Goal: Task Accomplishment & Management: Use online tool/utility

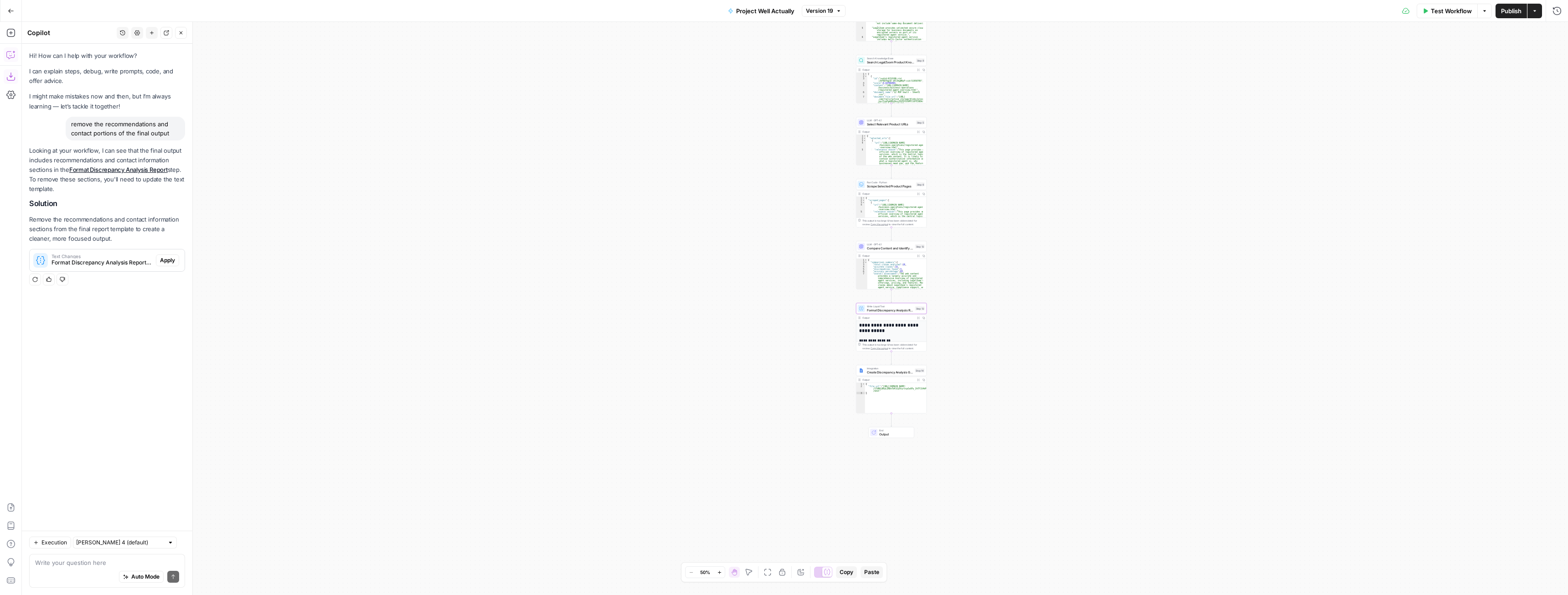
click at [175, 263] on button "Apply" at bounding box center [167, 260] width 23 height 12
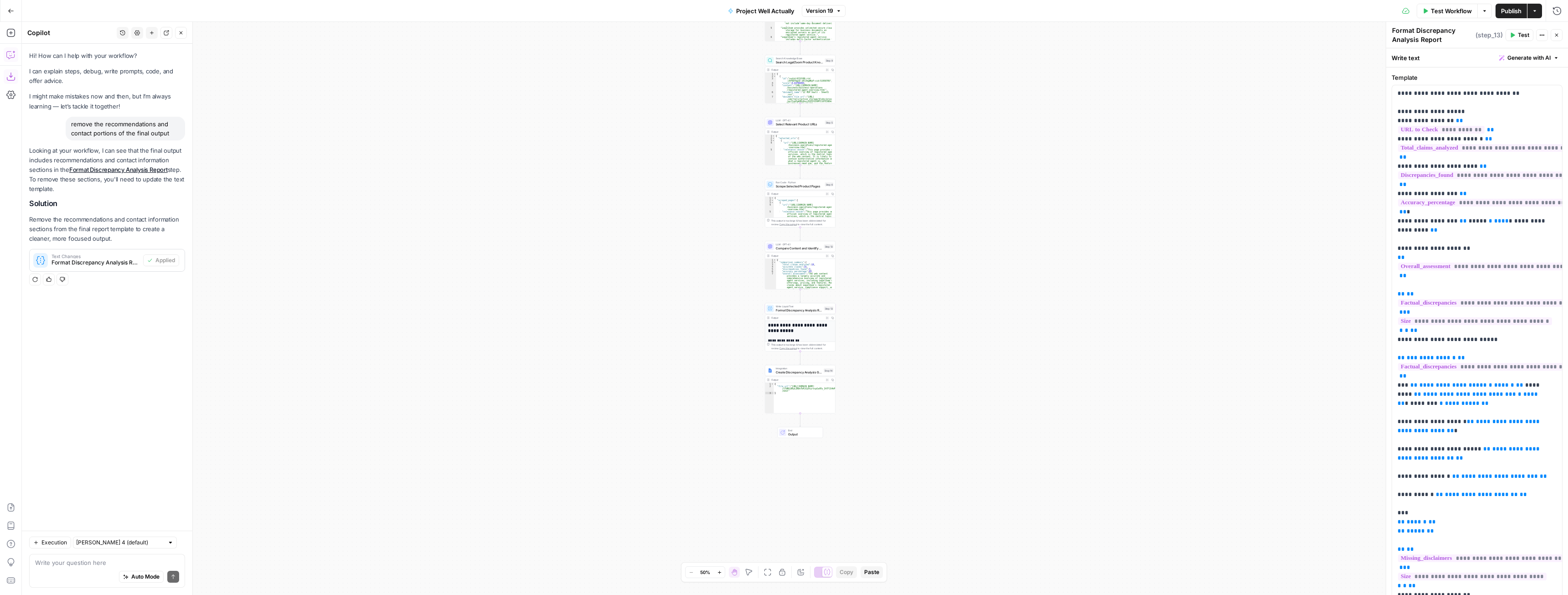
click at [1453, 7] on span "Test Workflow" at bounding box center [1451, 10] width 41 height 9
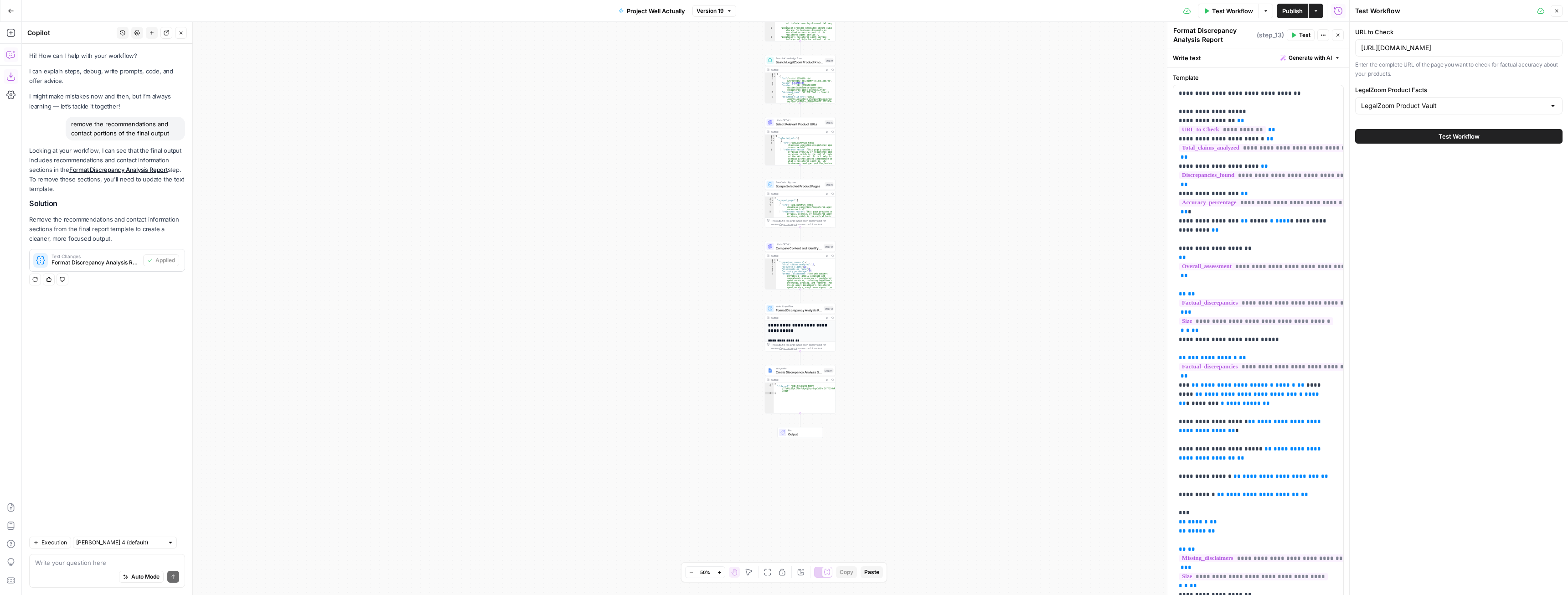
click at [1437, 136] on button "Test Workflow" at bounding box center [1458, 136] width 208 height 15
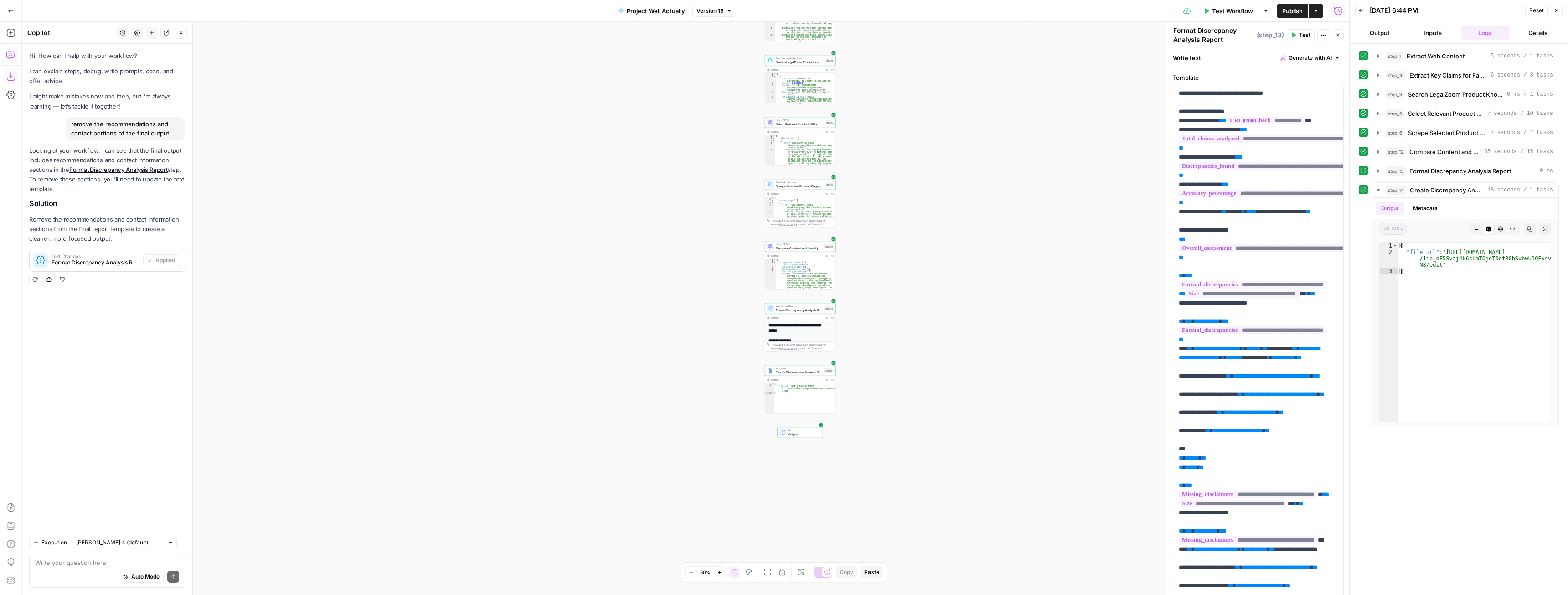
click at [12, 13] on icon "button" at bounding box center [11, 11] width 6 height 6
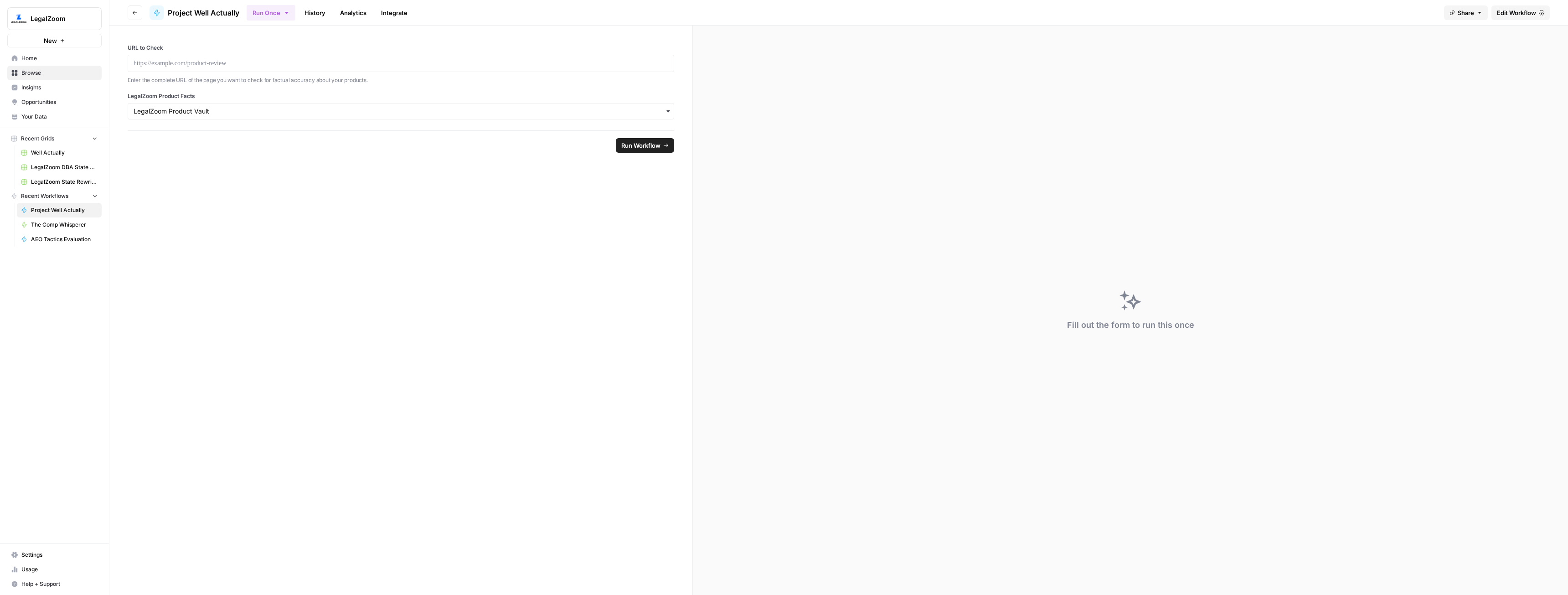
click at [1483, 60] on div "Fill out the form to run this once" at bounding box center [1130, 310] width 875 height 569
click at [1465, 13] on span "Share" at bounding box center [1466, 12] width 16 height 9
click at [1417, 57] on input "[URL][DOMAIN_NAME]" at bounding box center [1407, 57] width 100 height 8
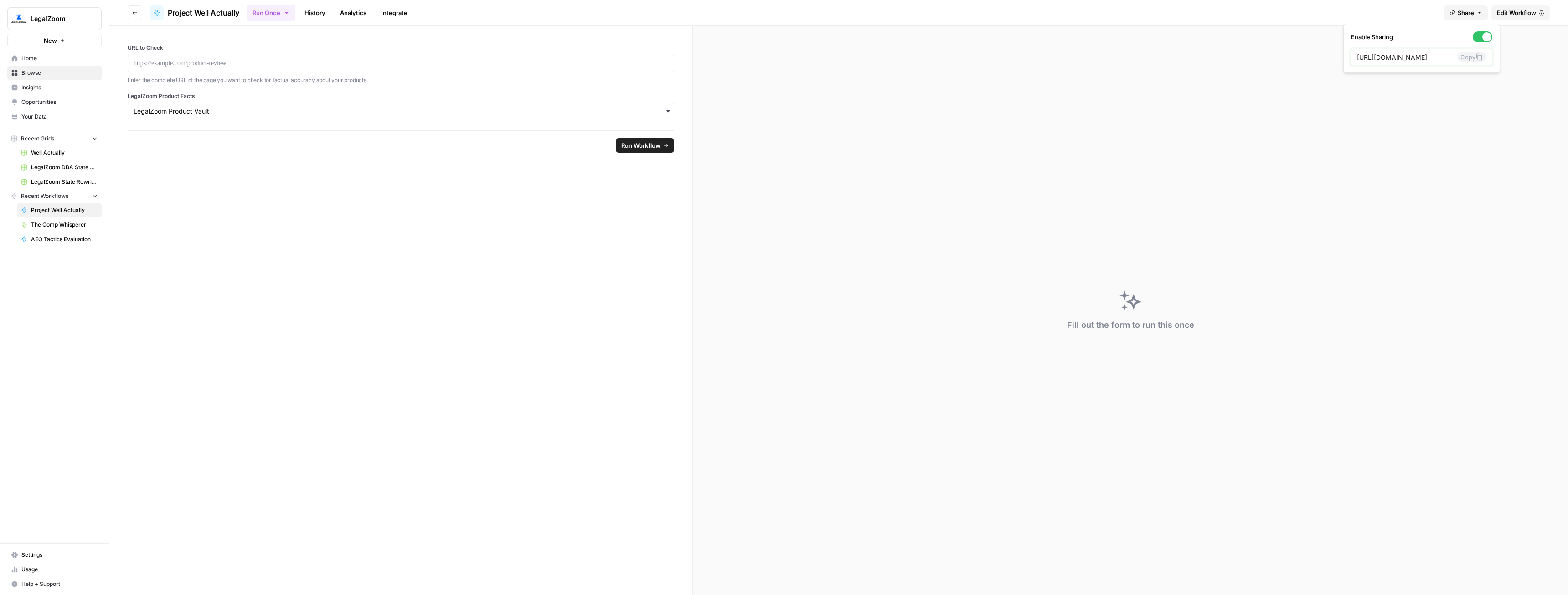
click at [1461, 55] on button "Copy" at bounding box center [1471, 57] width 30 height 9
